Goal: Go to known website: Go to known website

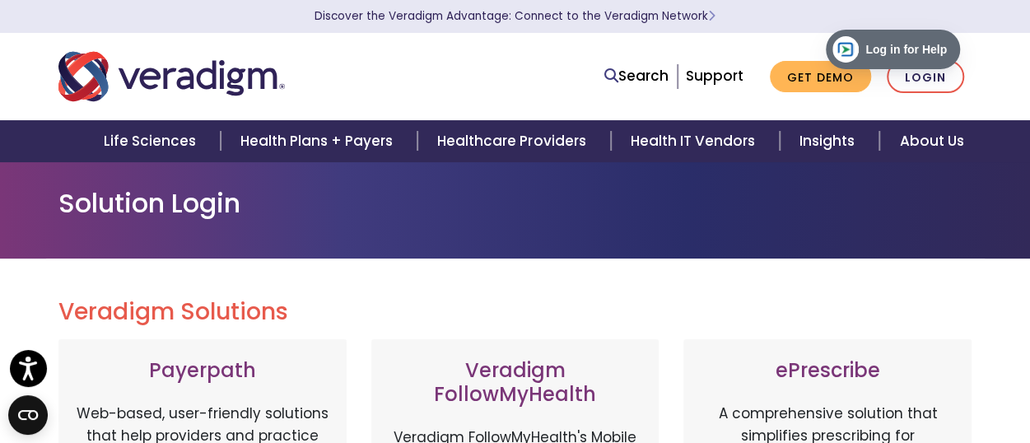
click at [399, 91] on div at bounding box center [241, 76] width 391 height 54
click at [942, 80] on link "Login" at bounding box center [925, 77] width 77 height 34
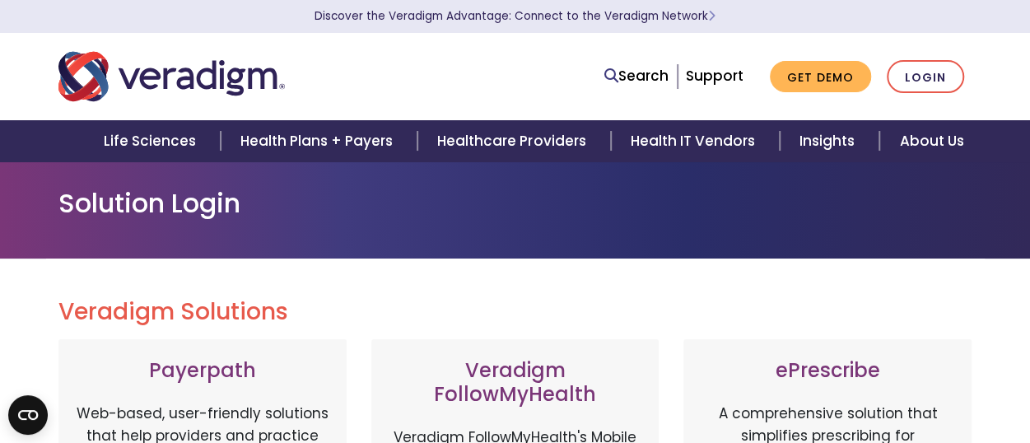
click at [531, 64] on div "Search Support Get Demo Login" at bounding box center [711, 77] width 548 height 34
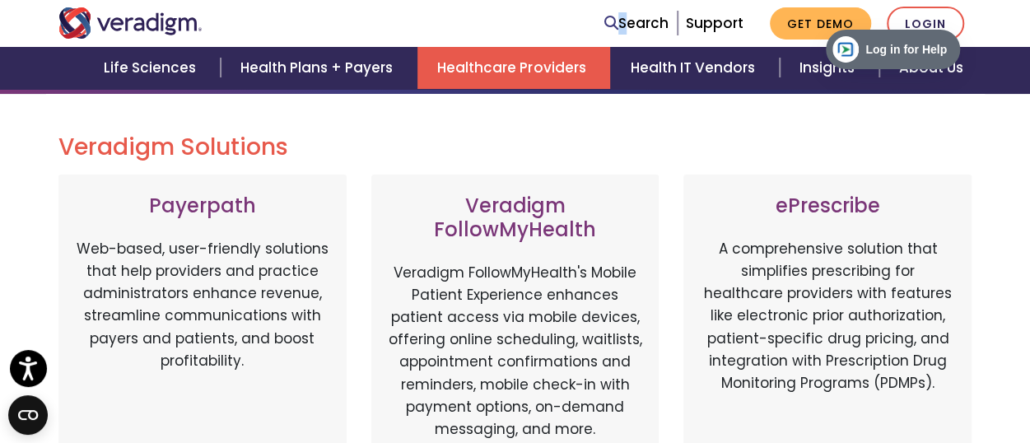
scroll to position [132, 0]
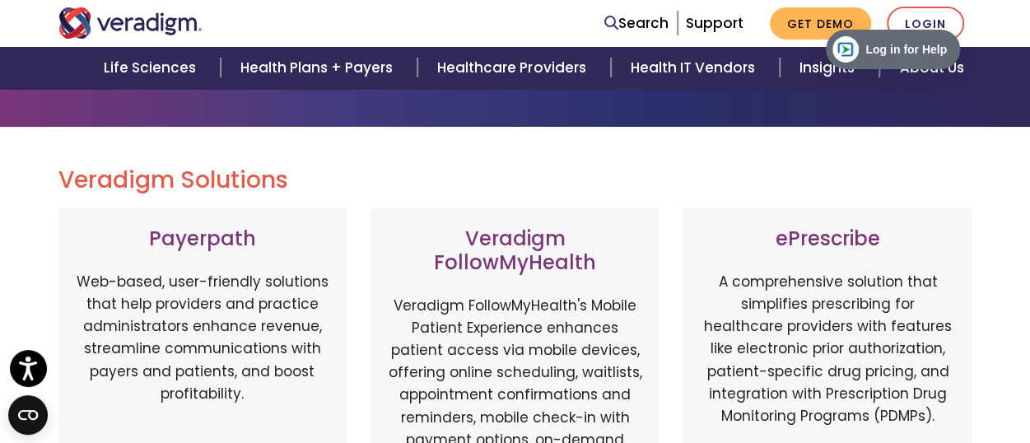
click at [479, 34] on div "Search Support Get Demo Login" at bounding box center [711, 24] width 548 height 34
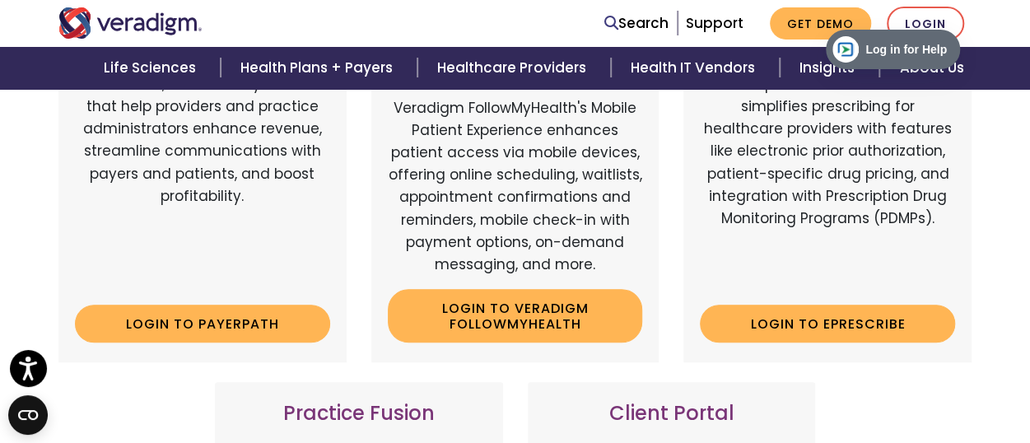
scroll to position [0, 0]
click at [223, 329] on link "Login to Payerpath" at bounding box center [202, 324] width 255 height 38
